Goal: Task Accomplishment & Management: Complete application form

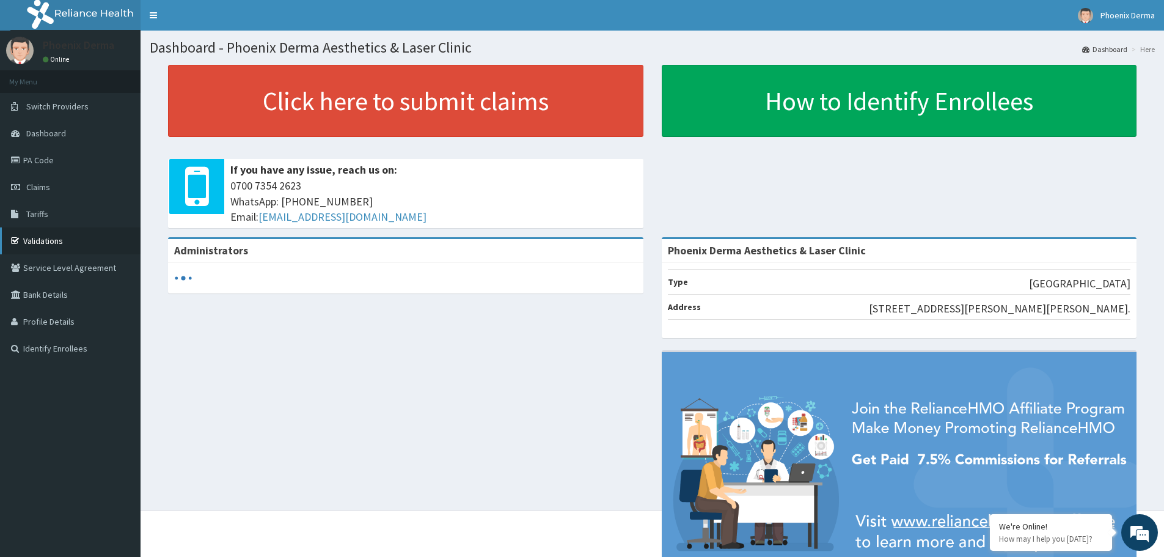
click at [44, 243] on link "Validations" at bounding box center [70, 240] width 141 height 27
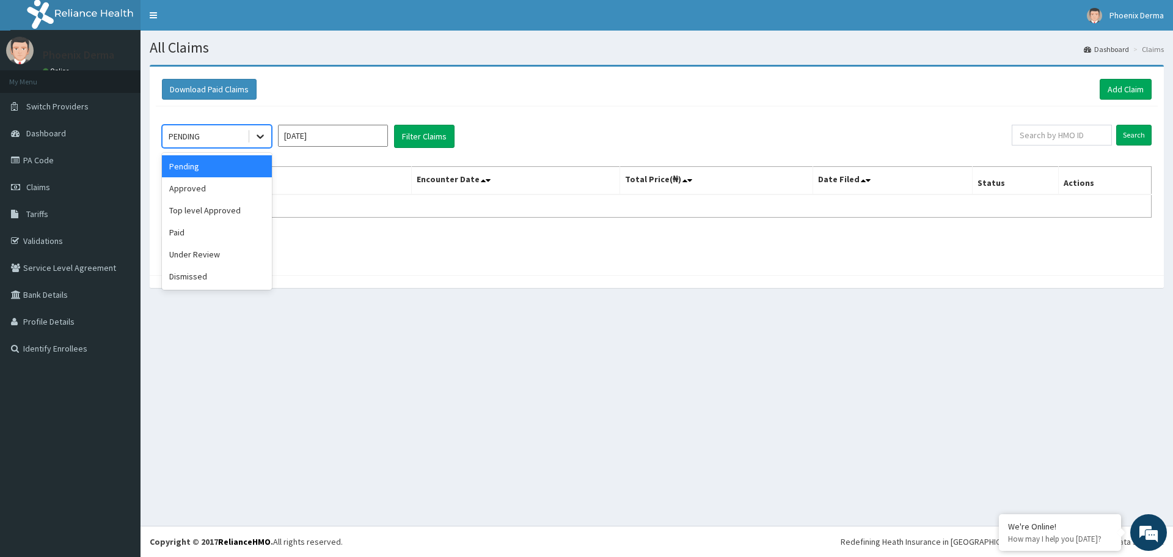
click at [255, 132] on icon at bounding box center [260, 136] width 12 height 12
click at [225, 187] on div "Approved" at bounding box center [217, 188] width 110 height 22
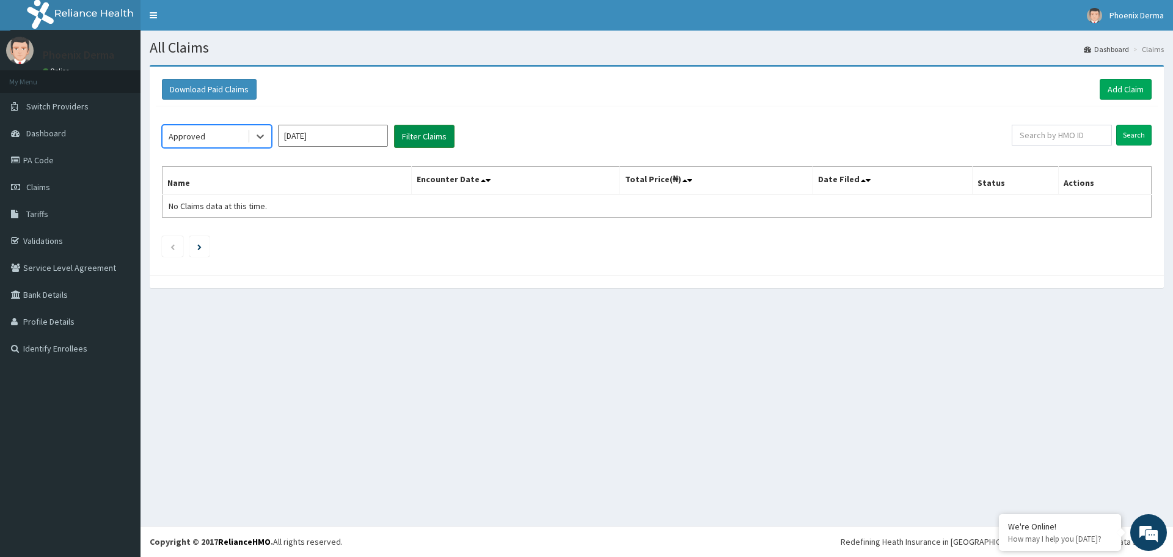
click at [412, 137] on button "Filter Claims" at bounding box center [424, 136] width 60 height 23
click at [422, 138] on button "Filter Claims" at bounding box center [424, 136] width 60 height 23
click at [264, 129] on div at bounding box center [260, 136] width 22 height 22
click at [246, 191] on div "Approved" at bounding box center [217, 188] width 110 height 22
click at [431, 143] on button "Filter Claims" at bounding box center [424, 136] width 60 height 23
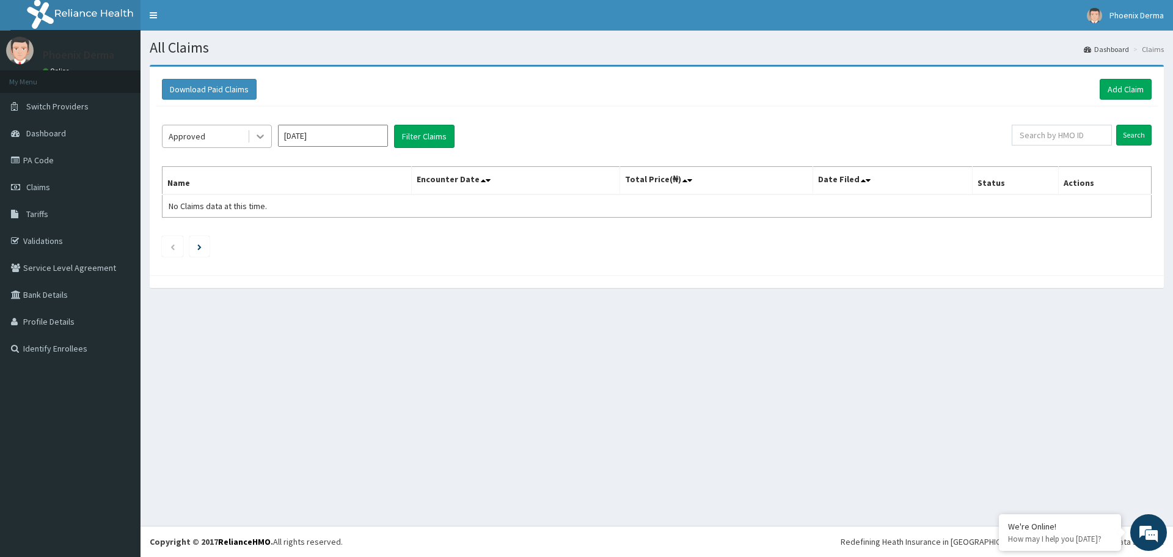
click at [263, 130] on icon at bounding box center [260, 136] width 12 height 12
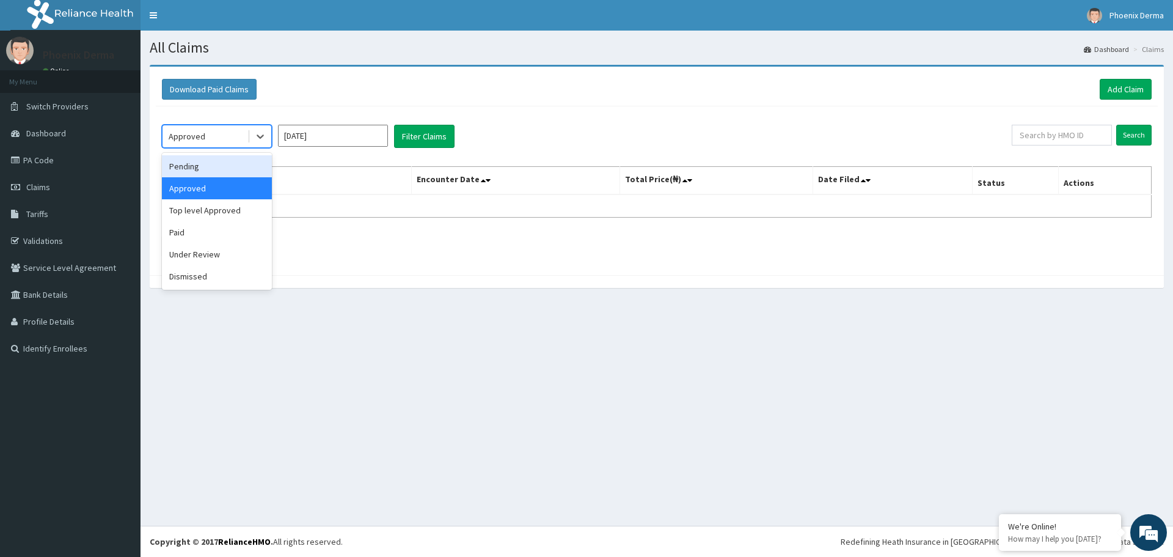
click at [225, 167] on div "Pending" at bounding box center [217, 166] width 110 height 22
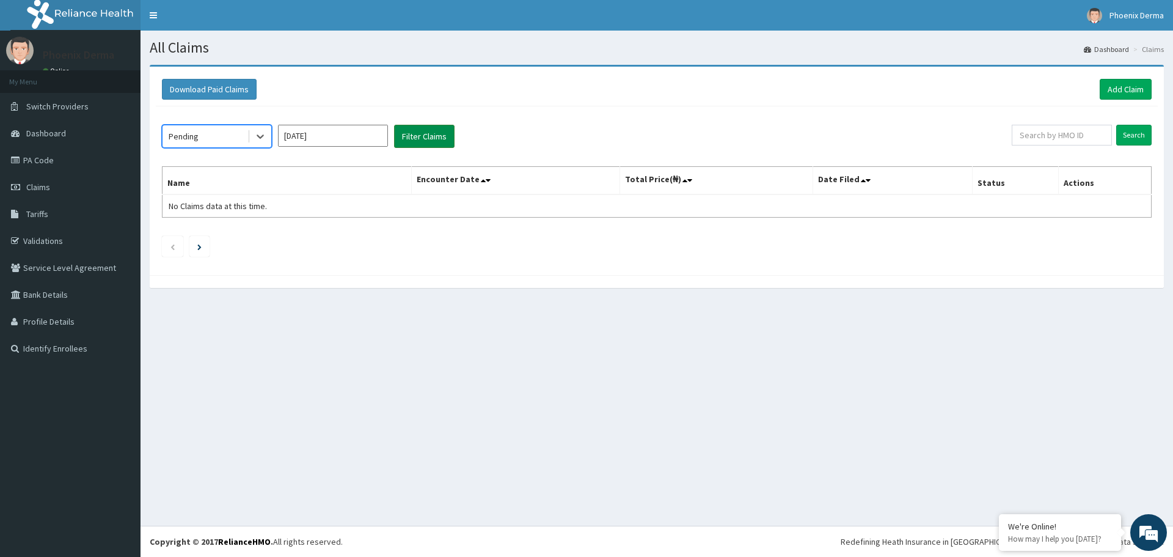
click at [427, 141] on button "Filter Claims" at bounding box center [424, 136] width 60 height 23
click at [448, 135] on button "Filter Claims" at bounding box center [424, 136] width 60 height 23
click at [262, 132] on icon at bounding box center [260, 136] width 12 height 12
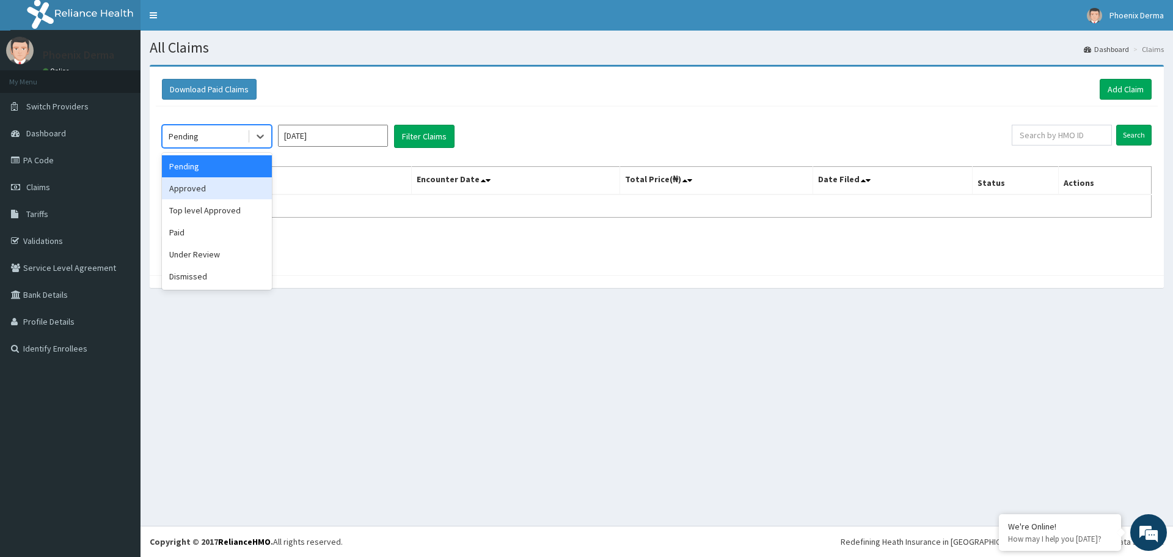
click at [221, 192] on div "Approved" at bounding box center [217, 188] width 110 height 22
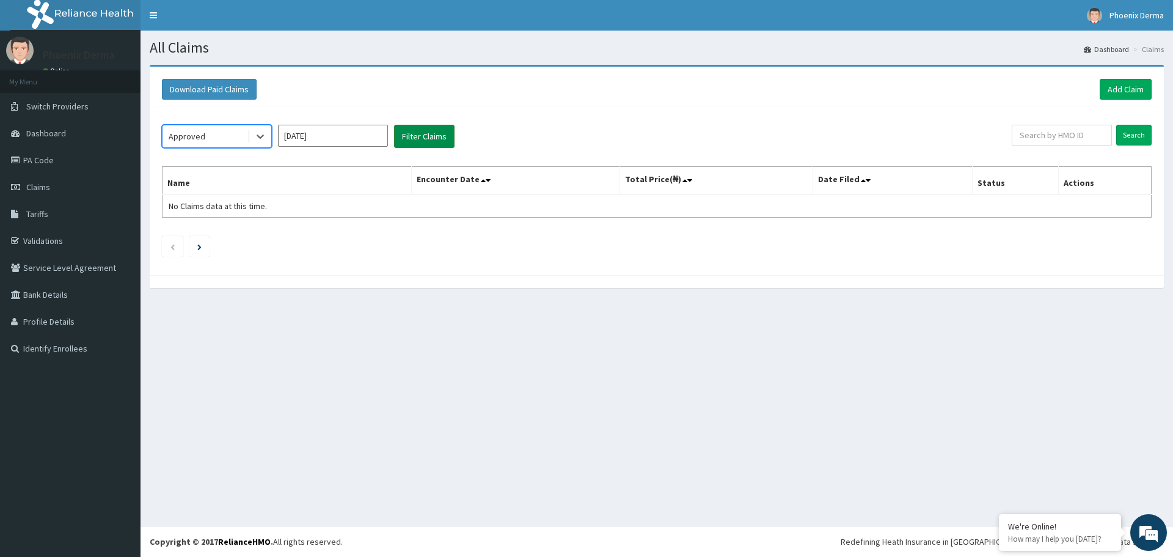
click at [432, 133] on button "Filter Claims" at bounding box center [424, 136] width 60 height 23
click at [54, 194] on link "Claims" at bounding box center [70, 186] width 141 height 27
click at [254, 140] on div at bounding box center [260, 136] width 22 height 22
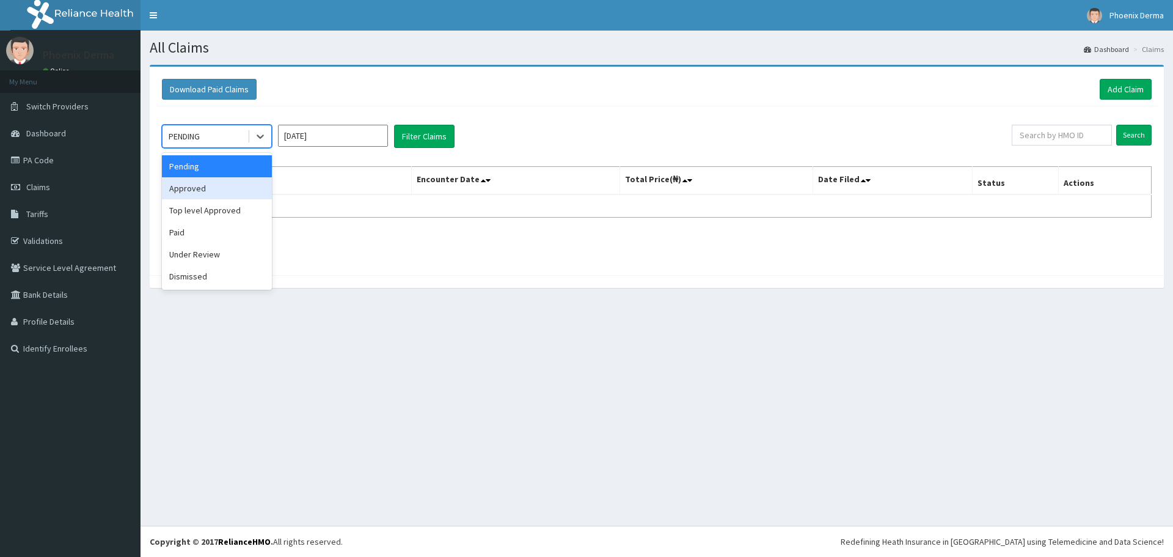
click at [230, 192] on div "Approved" at bounding box center [217, 188] width 110 height 22
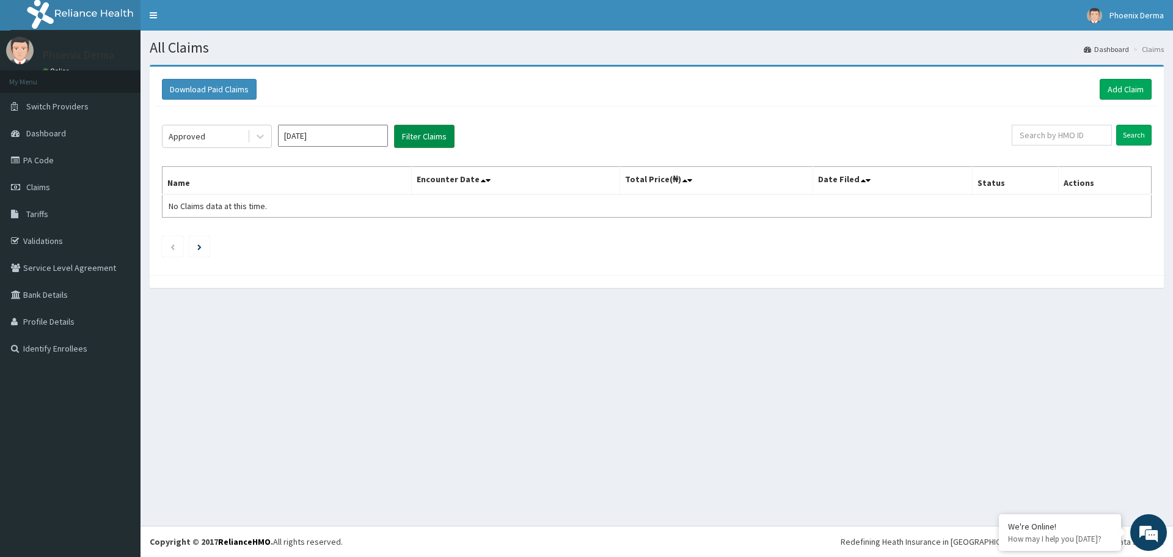
click at [427, 137] on button "Filter Claims" at bounding box center [424, 136] width 60 height 23
click at [55, 164] on link "PA Code" at bounding box center [70, 160] width 141 height 27
click at [1114, 90] on link "Add Claim" at bounding box center [1126, 89] width 52 height 21
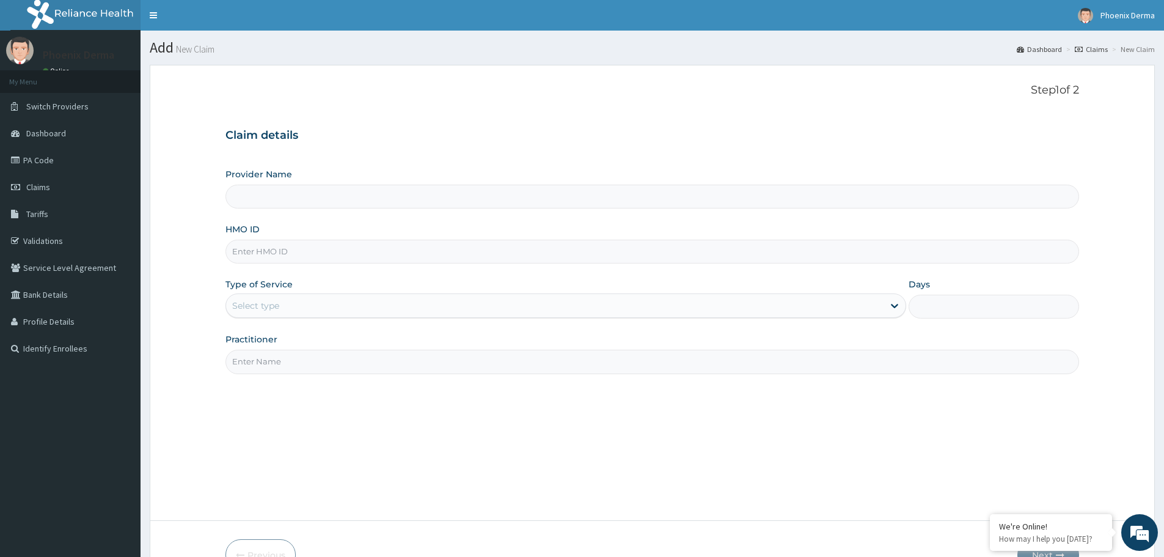
type input "Phoenix Derma Aesthetics & Laser Clinic"
click at [269, 247] on input "HMO ID" at bounding box center [651, 251] width 853 height 24
type input "p"
type input "PAV/10001/D"
click at [299, 295] on div "Select type" at bounding box center [565, 305] width 681 height 24
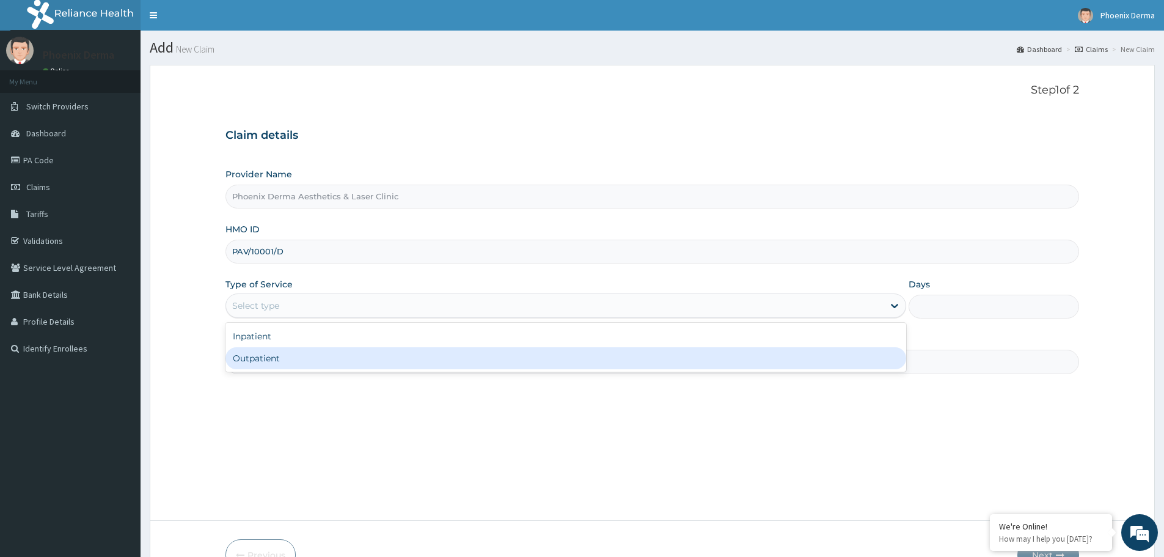
click at [272, 365] on div "Outpatient" at bounding box center [565, 358] width 681 height 22
type input "1"
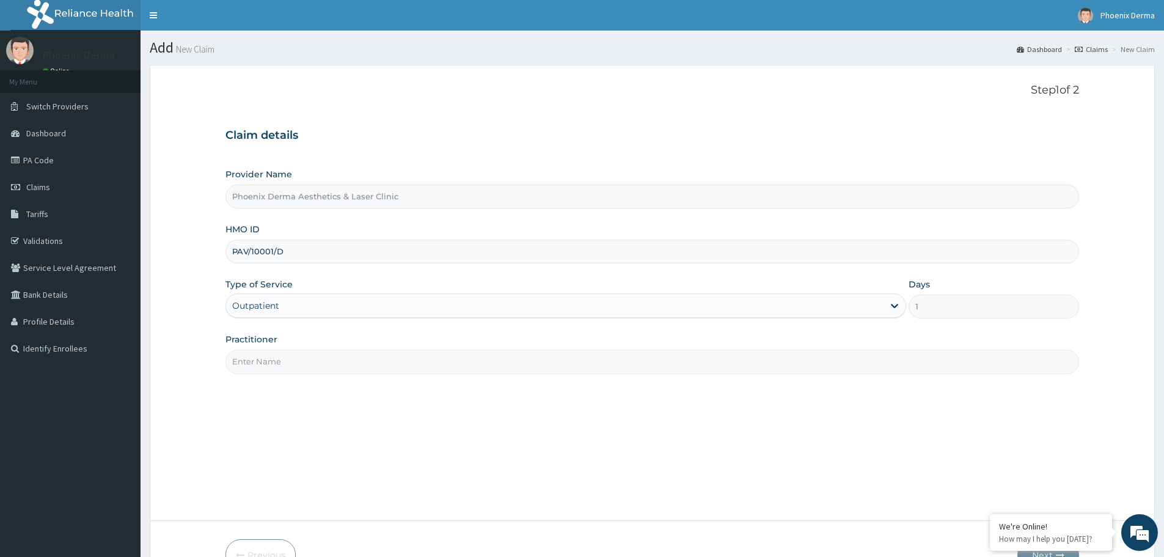
click at [301, 352] on input "Practitioner" at bounding box center [651, 361] width 853 height 24
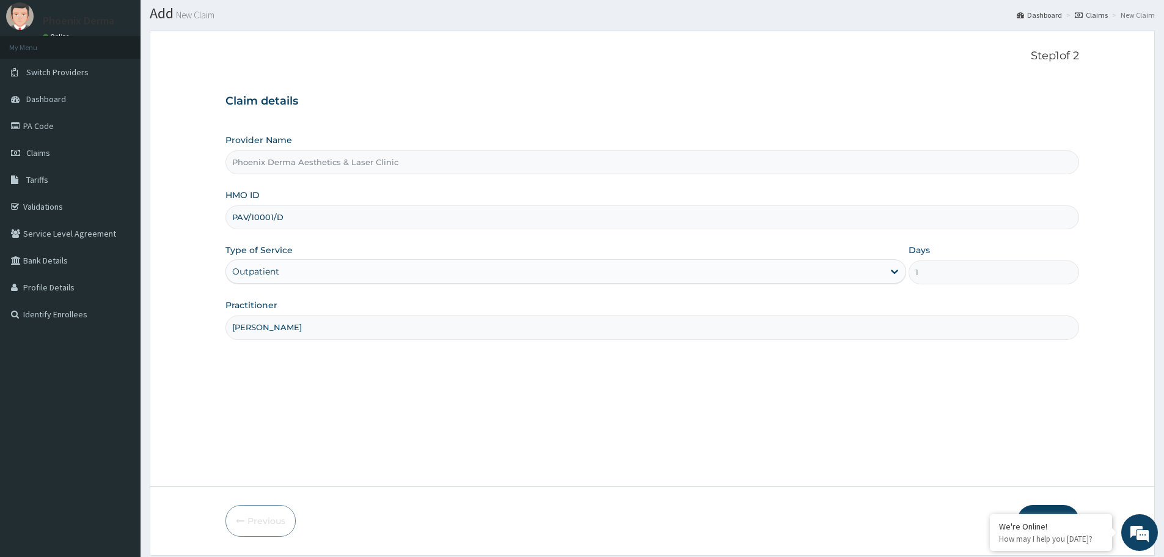
scroll to position [73, 0]
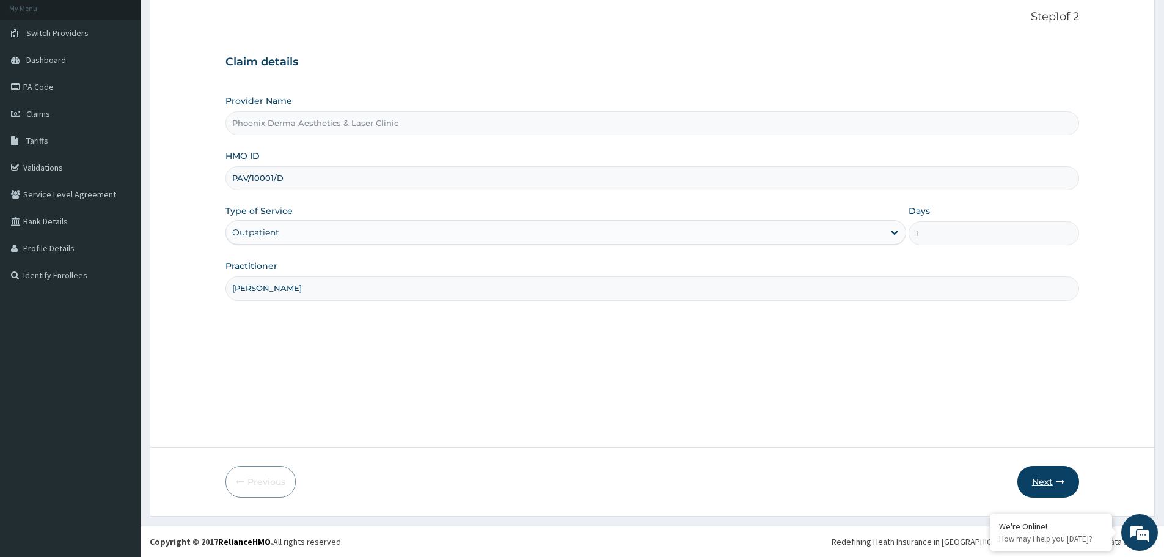
type input "DR AKWARA"
click at [1035, 472] on button "Next" at bounding box center [1048, 481] width 62 height 32
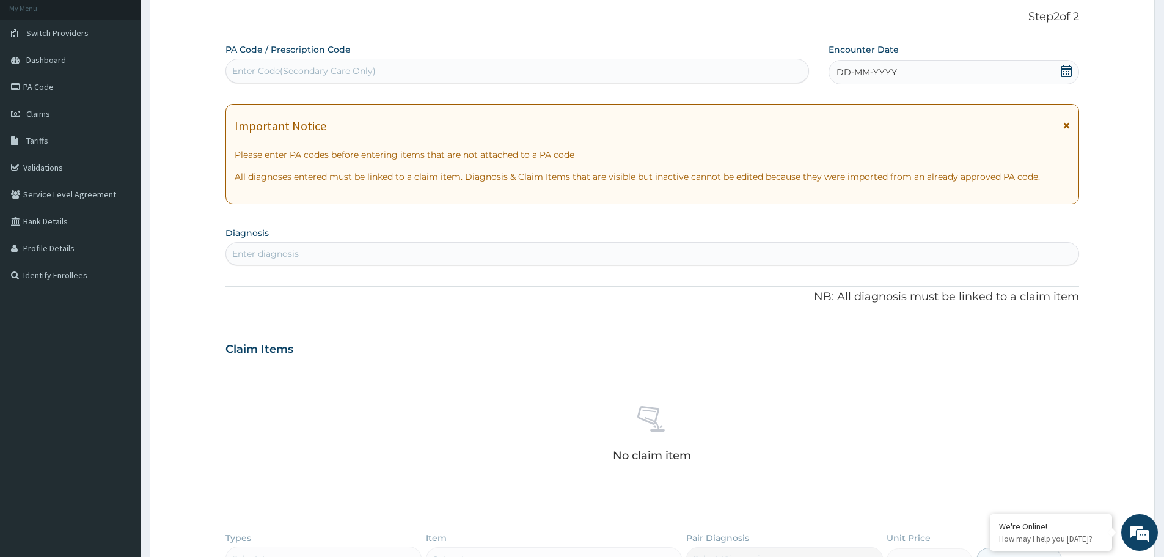
click at [289, 70] on div "Enter Code(Secondary Care Only)" at bounding box center [304, 71] width 144 height 12
paste input "PA/FBB934"
type input "PA/FBB934"
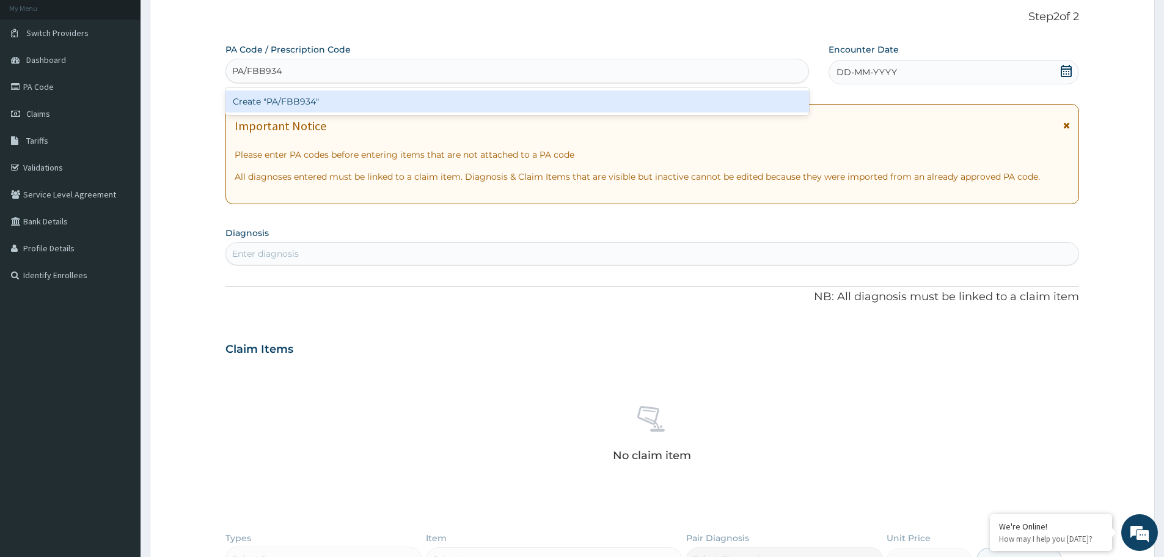
click at [298, 93] on div "Create "PA/FBB934"" at bounding box center [516, 101] width 583 height 22
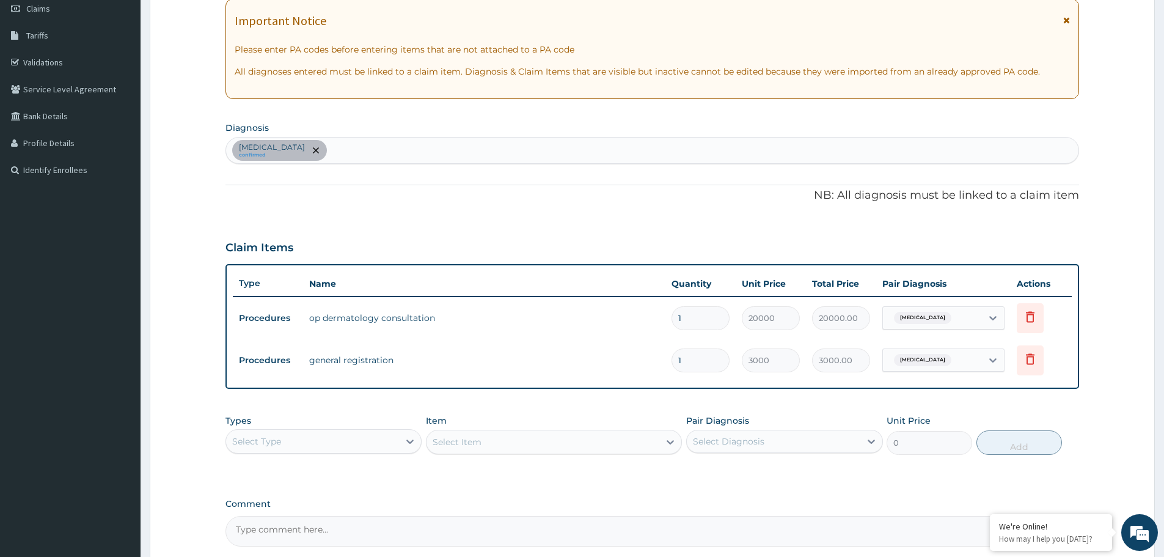
scroll to position [296, 0]
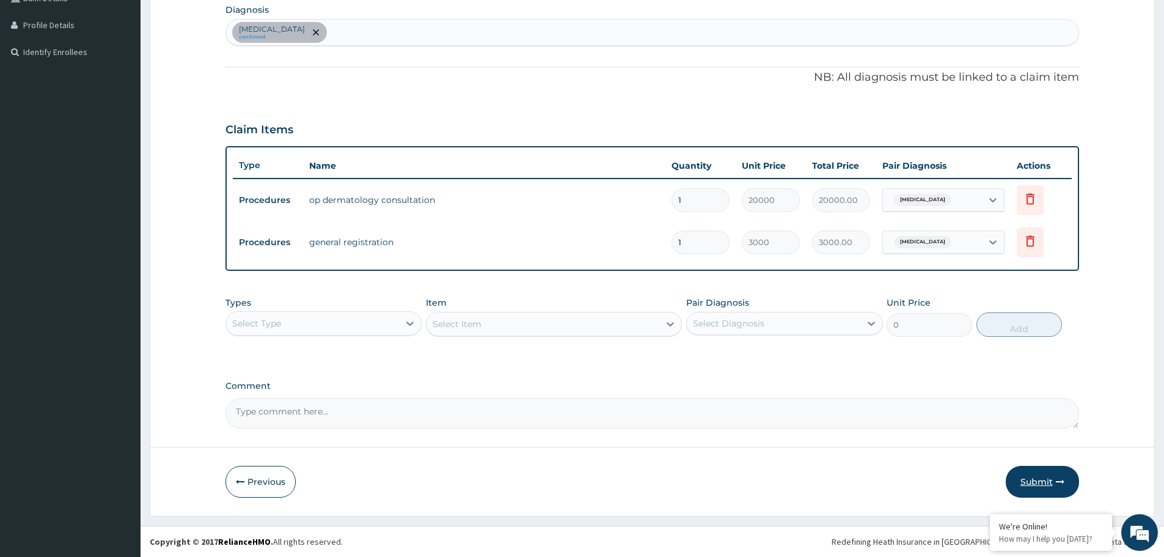
click at [1067, 470] on button "Submit" at bounding box center [1041, 481] width 73 height 32
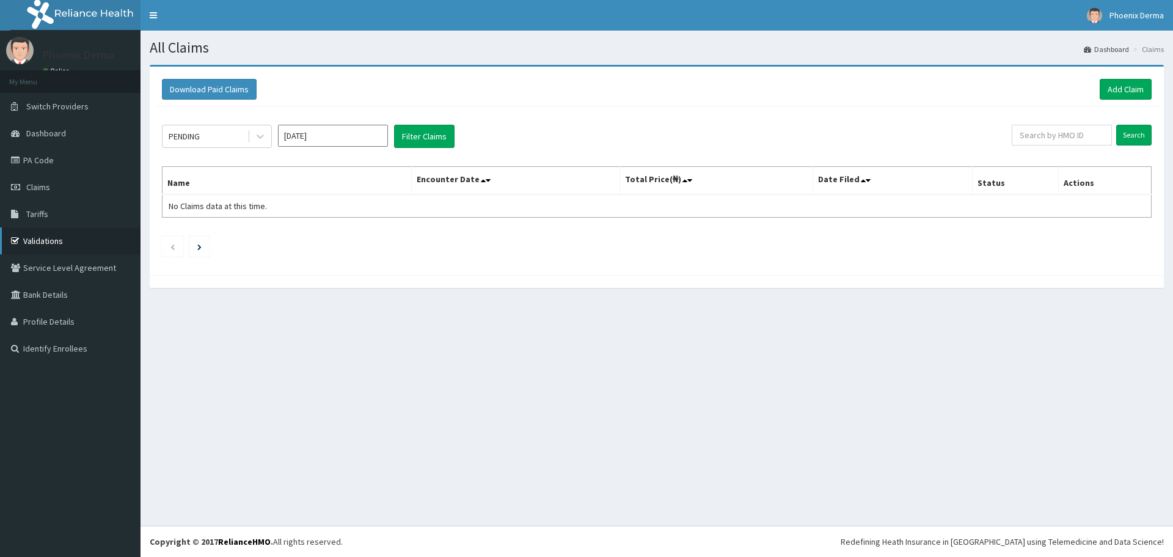
click at [75, 241] on link "Validations" at bounding box center [70, 240] width 141 height 27
click at [78, 208] on link "Tariffs" at bounding box center [70, 213] width 141 height 27
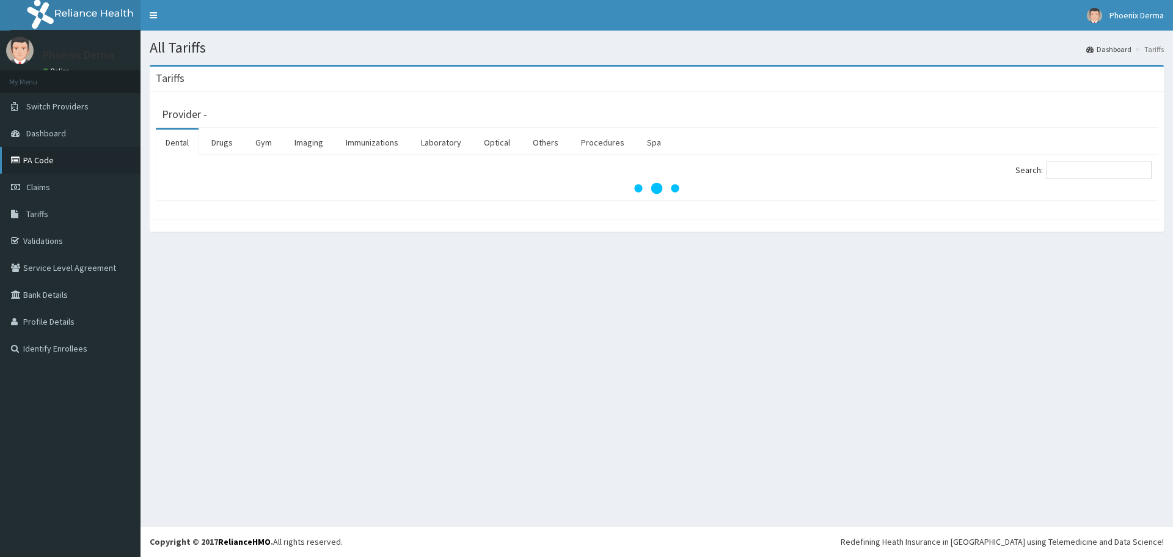
click at [27, 159] on link "PA Code" at bounding box center [70, 160] width 141 height 27
